Goal: Task Accomplishment & Management: Use online tool/utility

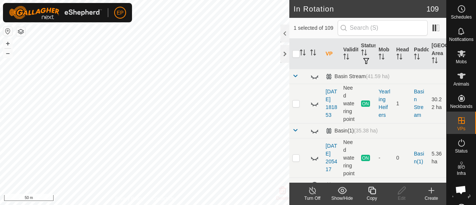
click at [374, 191] on icon at bounding box center [371, 190] width 9 height 9
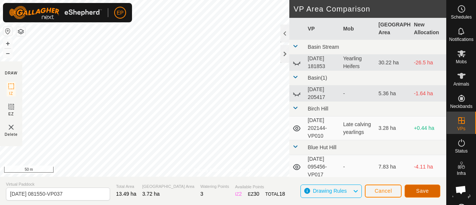
click at [419, 194] on button "Save" at bounding box center [423, 190] width 36 height 13
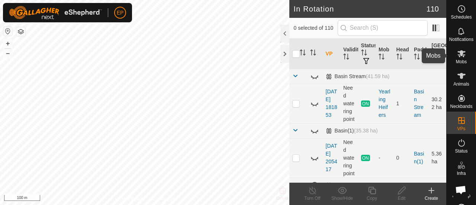
click at [460, 57] on icon at bounding box center [461, 53] width 9 height 9
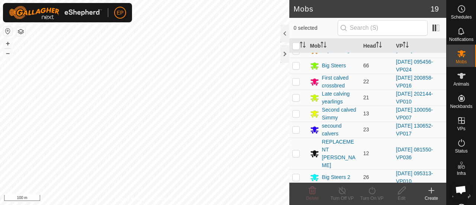
scroll to position [59, 0]
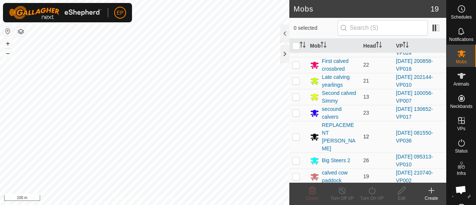
click at [299, 133] on p-checkbox at bounding box center [295, 136] width 7 height 6
checkbox input "true"
click at [372, 191] on icon at bounding box center [371, 190] width 9 height 9
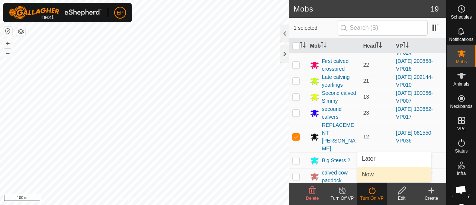
click at [369, 177] on link "Now" at bounding box center [394, 174] width 74 height 15
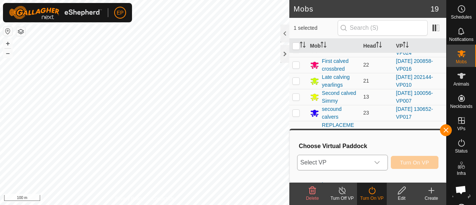
click at [341, 163] on span "Select VP" at bounding box center [333, 162] width 72 height 15
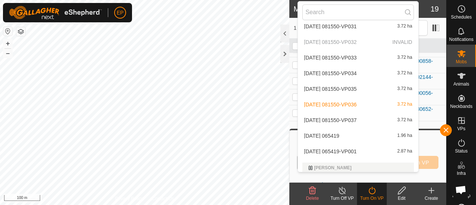
scroll to position [1736, 0]
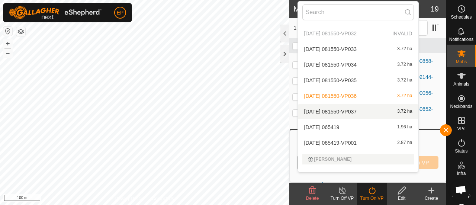
click at [341, 112] on li "[DATE] 081550-VP037 3.72 ha" at bounding box center [358, 111] width 121 height 15
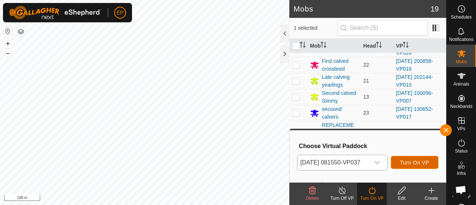
click at [412, 163] on span "Turn On VP" at bounding box center [414, 163] width 29 height 6
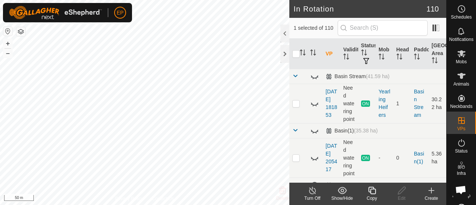
click at [373, 194] on icon at bounding box center [371, 190] width 7 height 7
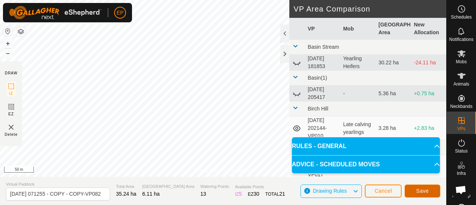
click at [417, 189] on span "Save" at bounding box center [422, 191] width 13 height 6
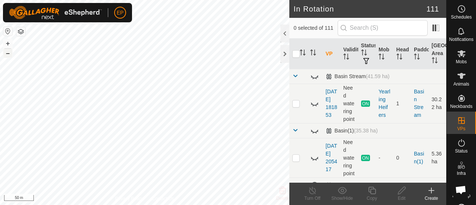
checkbox input "true"
click at [372, 194] on icon at bounding box center [371, 190] width 9 height 9
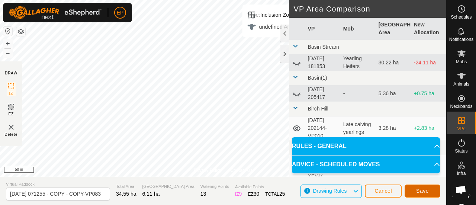
click at [425, 194] on span "Save" at bounding box center [422, 191] width 13 height 6
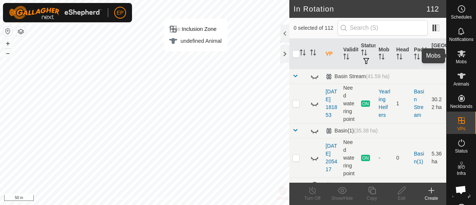
click at [458, 53] on icon at bounding box center [461, 53] width 8 height 7
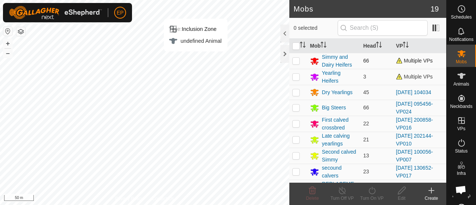
click at [297, 61] on p-checkbox at bounding box center [295, 61] width 7 height 6
checkbox input "true"
click at [376, 189] on icon at bounding box center [371, 190] width 9 height 9
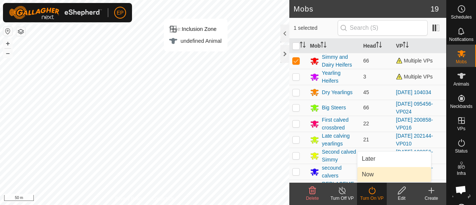
click at [371, 173] on link "Now" at bounding box center [394, 174] width 74 height 15
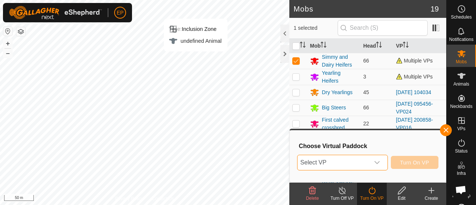
click at [359, 166] on span "Select VP" at bounding box center [333, 162] width 72 height 15
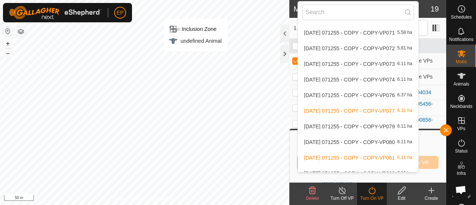
scroll to position [456, 0]
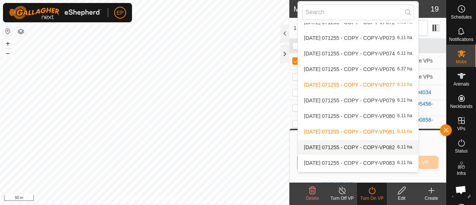
click at [336, 148] on li "[DATE] 071255 - COPY - COPY-VP082 6.11 ha" at bounding box center [358, 147] width 121 height 15
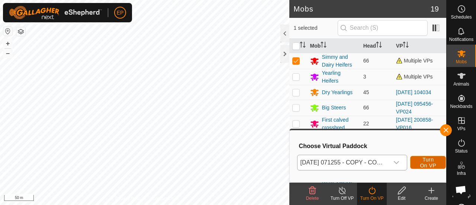
click at [416, 162] on button "Turn On VP" at bounding box center [428, 162] width 36 height 13
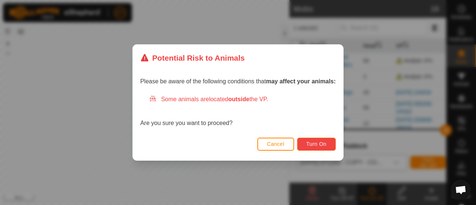
click at [309, 147] on button "Turn On" at bounding box center [316, 144] width 39 height 13
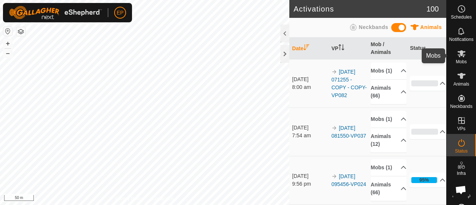
click at [457, 58] on icon at bounding box center [461, 53] width 9 height 9
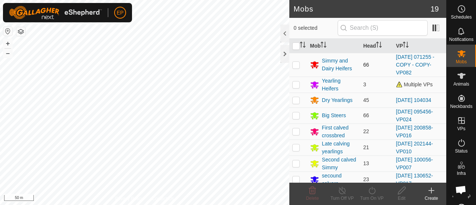
click at [299, 63] on p-checkbox at bounding box center [295, 65] width 7 height 6
checkbox input "true"
click at [370, 190] on icon at bounding box center [371, 190] width 9 height 9
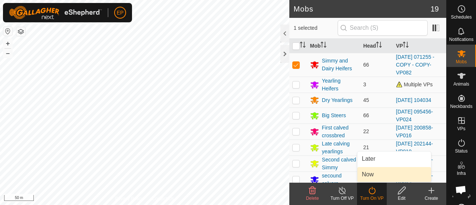
click at [381, 176] on link "Now" at bounding box center [394, 174] width 74 height 15
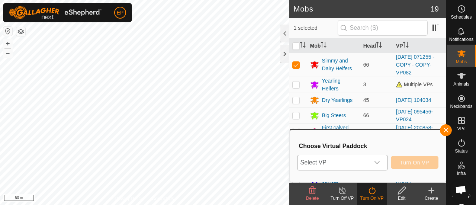
click at [371, 163] on div "dropdown trigger" at bounding box center [377, 162] width 15 height 15
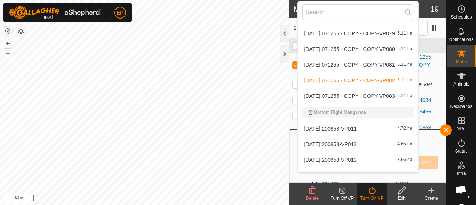
scroll to position [540, 0]
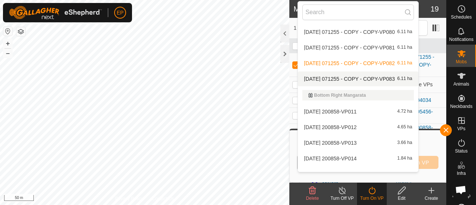
click at [395, 76] on li "[DATE] 071255 - COPY - COPY-VP083 6.11 ha" at bounding box center [358, 78] width 121 height 15
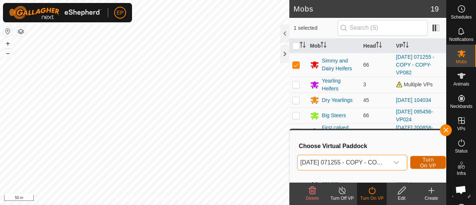
click at [426, 160] on span "Turn On VP" at bounding box center [427, 163] width 17 height 12
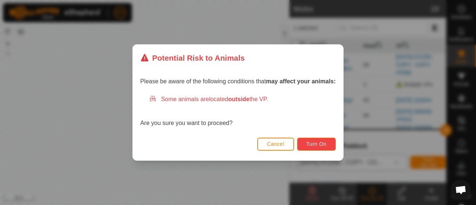
click at [327, 142] on button "Turn On" at bounding box center [316, 144] width 39 height 13
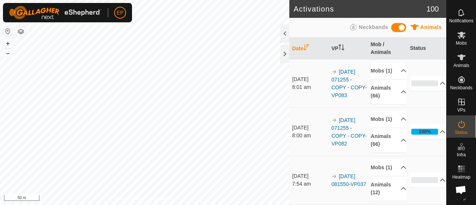
scroll to position [24, 0]
